Goal: Entertainment & Leisure: Consume media (video, audio)

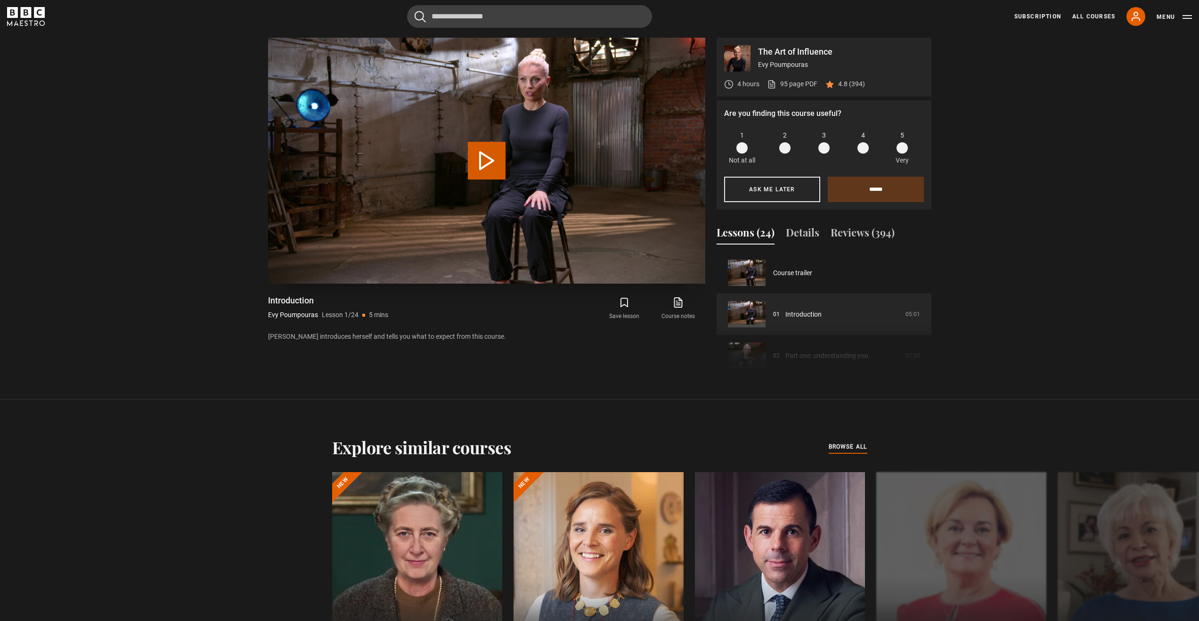
click at [478, 162] on button "Play Lesson Introduction" at bounding box center [487, 161] width 38 height 38
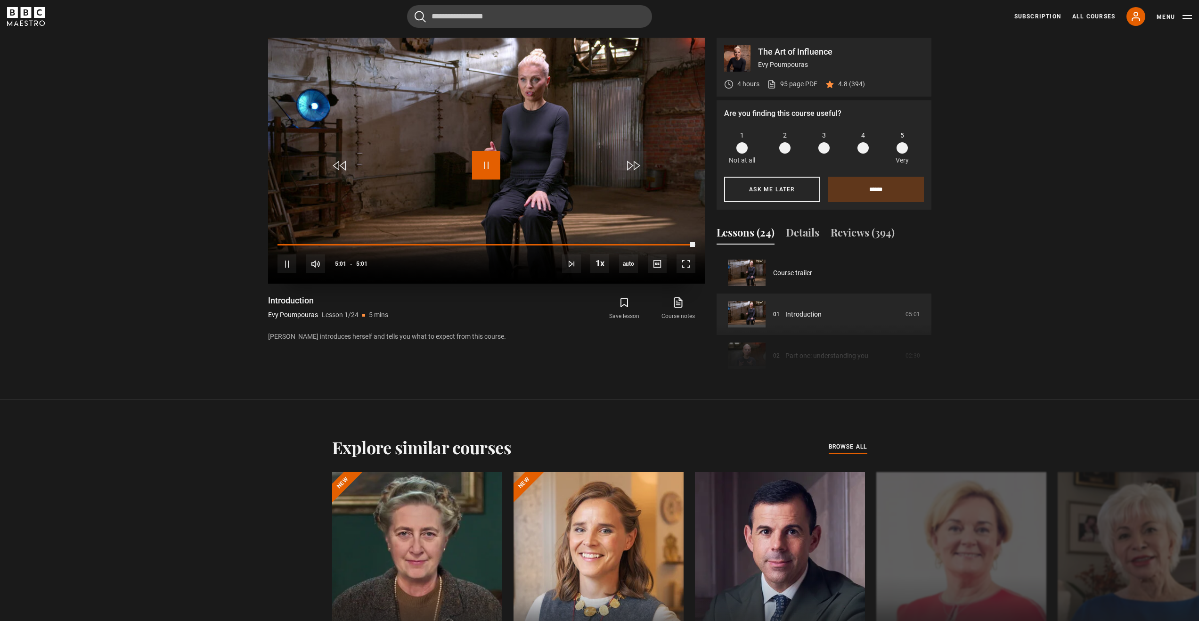
click at [485, 166] on span "Video Player" at bounding box center [486, 165] width 28 height 28
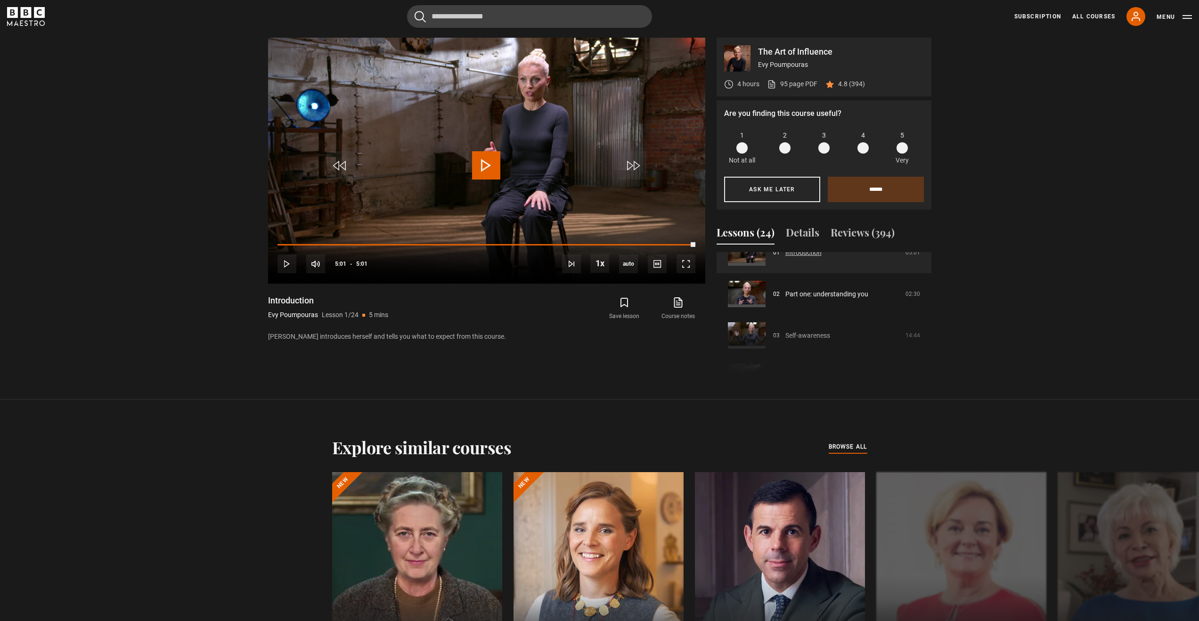
scroll to position [75, 0]
click at [833, 281] on link "Part one: understanding you" at bounding box center [826, 281] width 83 height 10
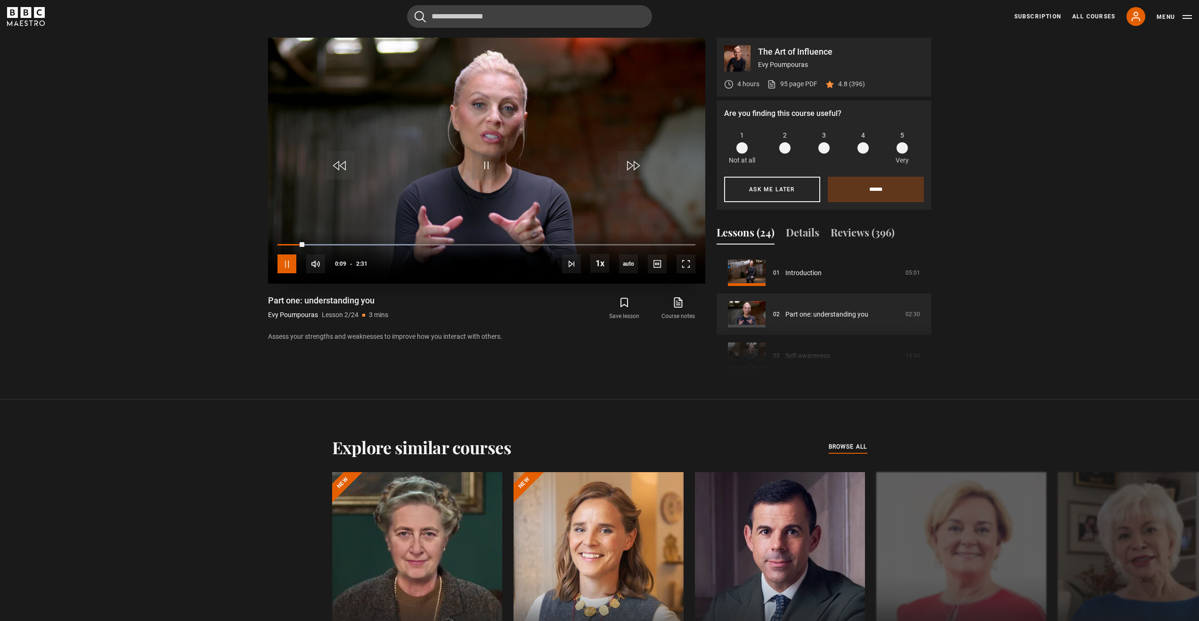
click at [291, 262] on span "Video Player" at bounding box center [286, 263] width 19 height 19
click at [486, 159] on span "Video Player" at bounding box center [486, 165] width 28 height 28
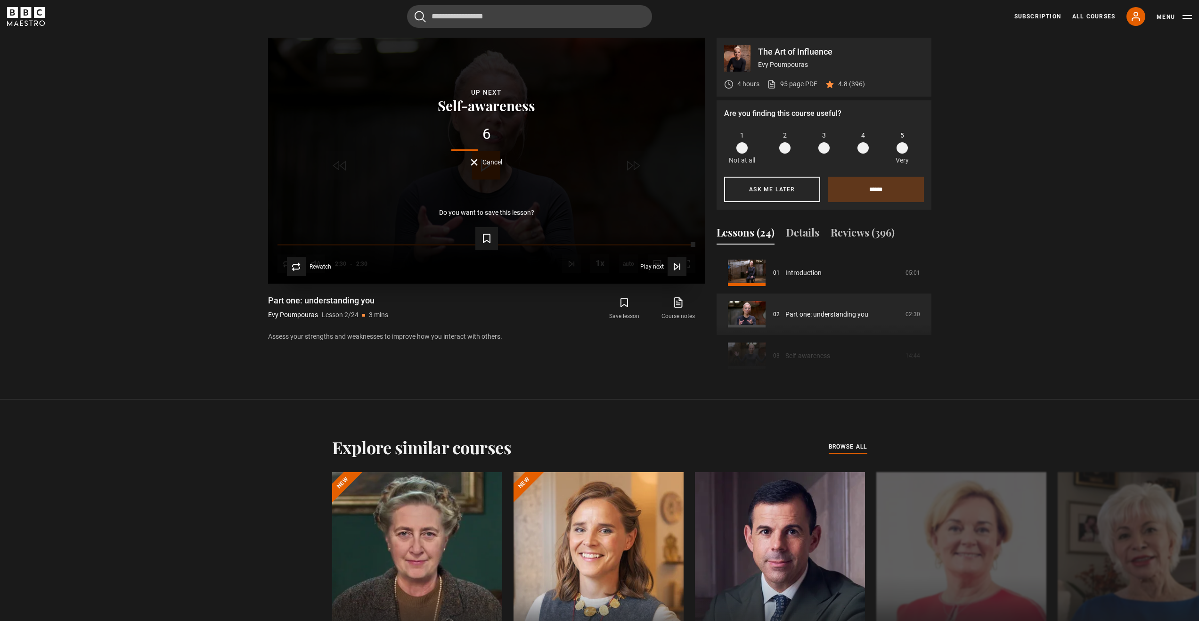
click at [488, 163] on span "Cancel" at bounding box center [492, 162] width 20 height 7
